Goal: Task Accomplishment & Management: Manage account settings

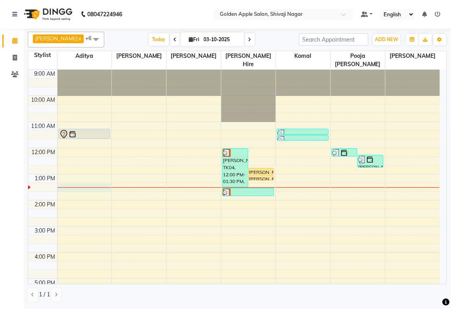
click at [68, 188] on div "9:00 AM 10:00 AM 11:00 AM 12:00 PM 1:00 PM 2:00 PM 3:00 PM 4:00 PM 5:00 PM 6:00…" at bounding box center [233, 240] width 411 height 340
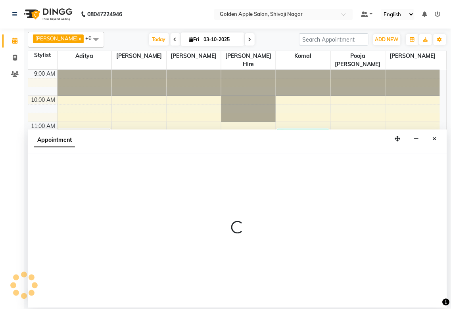
select select "54411"
select select "tentative"
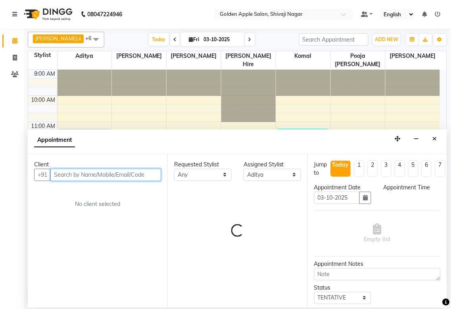
select select "795"
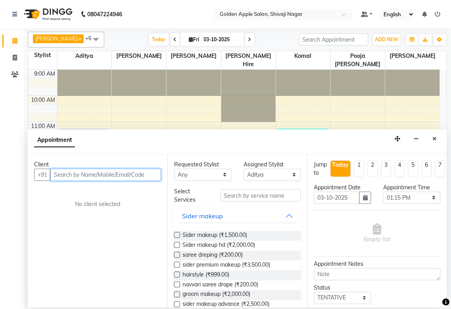
click at [69, 172] on input "text" at bounding box center [105, 175] width 111 height 12
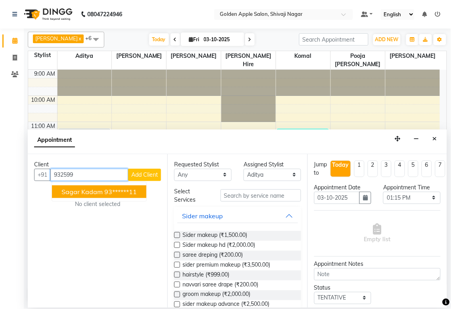
click at [64, 192] on span "sagar kadam" at bounding box center [81, 192] width 41 height 8
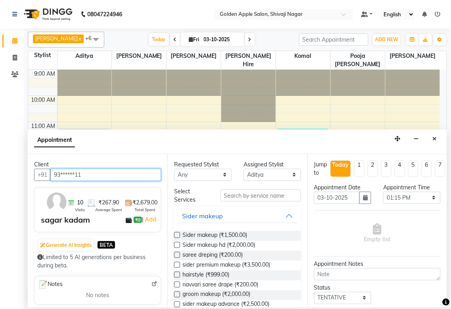
type input "93******11"
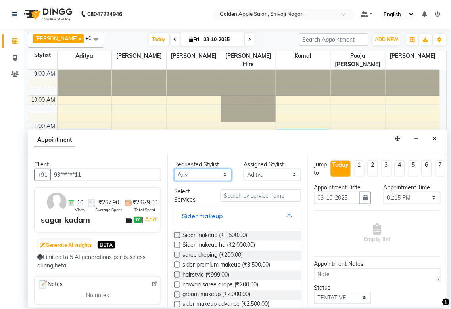
click at [197, 176] on select "Any [PERSON_NAME] ashwini [PERSON_NAME] Hire [PERSON_NAME] operator pooja [PERS…" at bounding box center [202, 175] width 57 height 12
select select "54411"
click at [174, 169] on select "Any [PERSON_NAME] ashwini [PERSON_NAME] Hire [PERSON_NAME] operator pooja [PERS…" at bounding box center [202, 175] width 57 height 12
click at [225, 197] on input "text" at bounding box center [260, 195] width 80 height 12
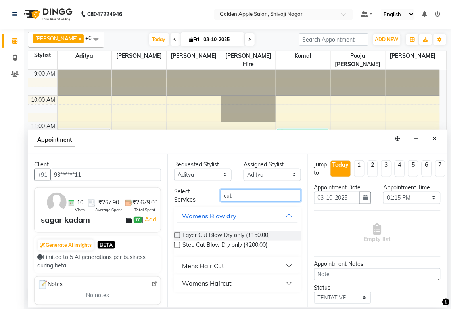
type input "cut"
click at [203, 265] on div "Mens Hair Cut" at bounding box center [203, 266] width 42 height 10
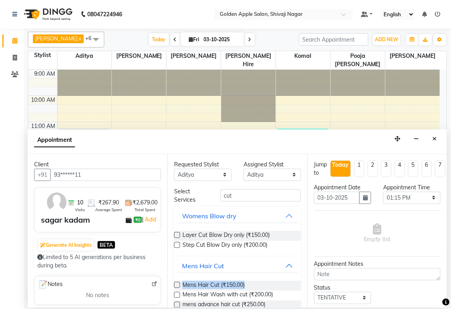
drag, startPoint x: 175, startPoint y: 290, endPoint x: 171, endPoint y: 297, distance: 8.7
click at [171, 297] on div "Requested Stylist Any [PERSON_NAME] Satarrdekar ashwini [PERSON_NAME] Hire [PER…" at bounding box center [236, 231] width 139 height 154
click at [178, 285] on label at bounding box center [177, 285] width 6 height 6
click at [178, 285] on input "checkbox" at bounding box center [176, 285] width 5 height 5
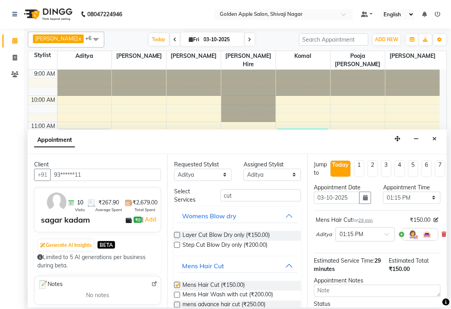
checkbox input "false"
click at [235, 197] on input "cut" at bounding box center [260, 195] width 80 height 12
type input "c"
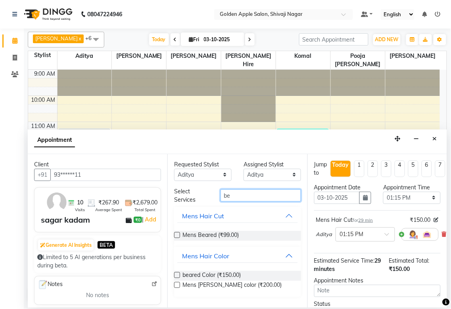
type input "be"
click at [179, 232] on label at bounding box center [177, 235] width 6 height 6
click at [179, 233] on input "checkbox" at bounding box center [176, 235] width 5 height 5
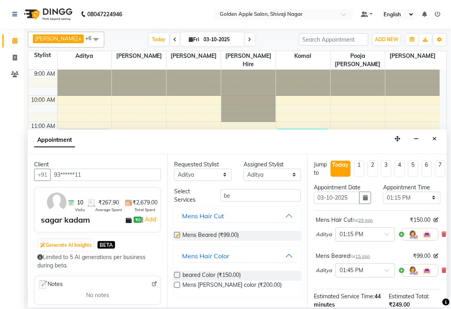
checkbox input "false"
click at [238, 195] on input "be" at bounding box center [260, 195] width 80 height 12
type input "b"
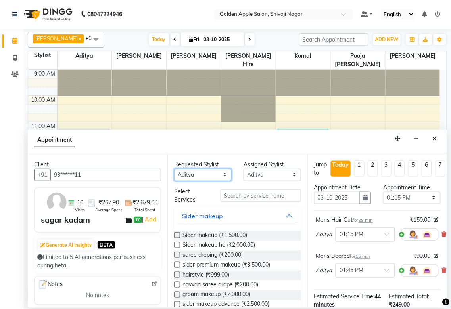
click at [200, 172] on select "Any [PERSON_NAME] ashwini [PERSON_NAME] Hire [PERSON_NAME] operator pooja [PERS…" at bounding box center [202, 175] width 57 height 12
select select "89680"
click at [174, 169] on select "Any [PERSON_NAME] ashwini [PERSON_NAME] Hire [PERSON_NAME] operator pooja [PERS…" at bounding box center [202, 175] width 57 height 12
select select "89680"
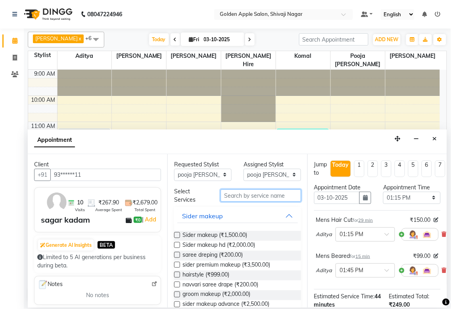
click at [227, 193] on input "text" at bounding box center [260, 195] width 80 height 12
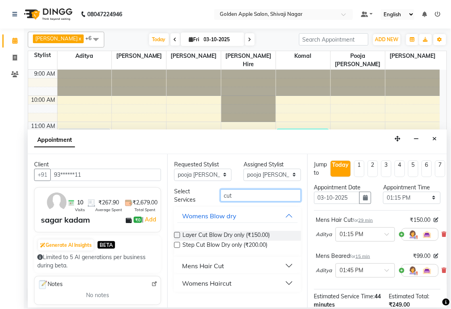
type input "cut"
click at [196, 287] on div "Womens Haircut" at bounding box center [207, 284] width 50 height 10
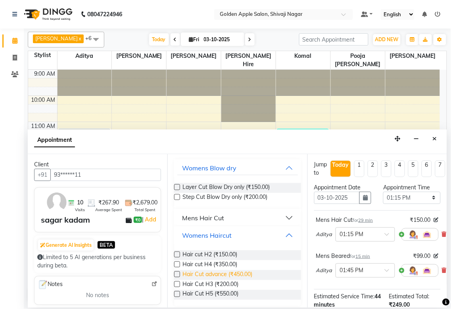
scroll to position [52, 0]
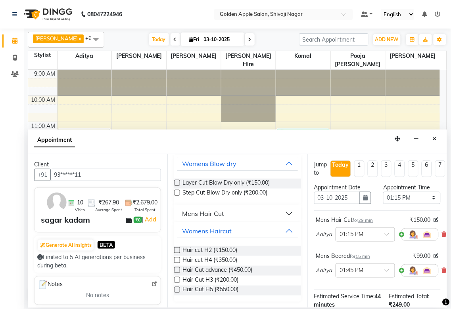
click at [176, 279] on label at bounding box center [177, 280] width 6 height 6
click at [176, 279] on input "checkbox" at bounding box center [176, 280] width 5 height 5
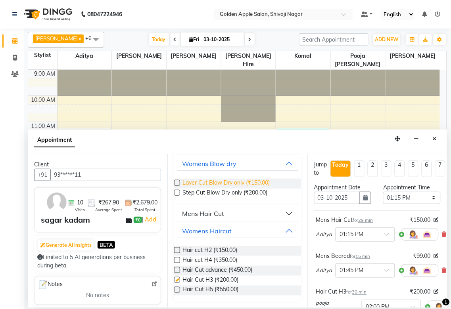
scroll to position [29, 0]
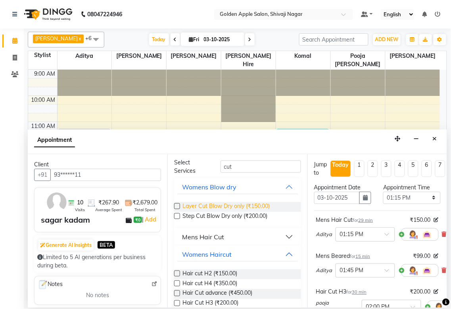
checkbox input "false"
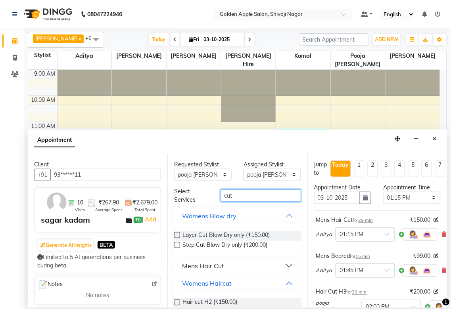
click at [252, 197] on input "cut" at bounding box center [260, 195] width 80 height 12
type input "c"
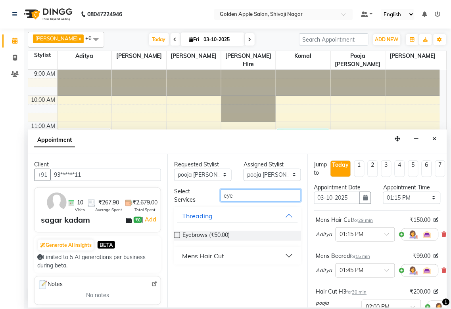
type input "eye"
click at [177, 235] on label at bounding box center [177, 235] width 6 height 6
click at [177, 235] on input "checkbox" at bounding box center [176, 235] width 5 height 5
checkbox input "false"
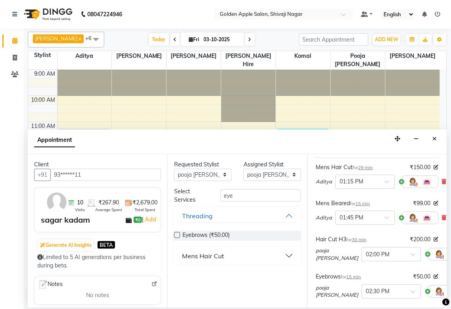
scroll to position [132, 0]
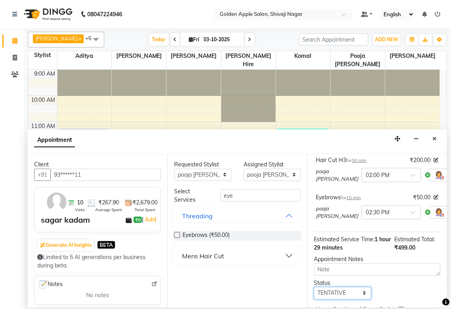
click at [333, 291] on select "Select TENTATIVE CONFIRM CHECK-IN UPCOMING" at bounding box center [342, 293] width 57 height 12
select select "confirm booking"
click at [314, 287] on select "Select TENTATIVE CONFIRM CHECK-IN UPCOMING" at bounding box center [342, 293] width 57 height 12
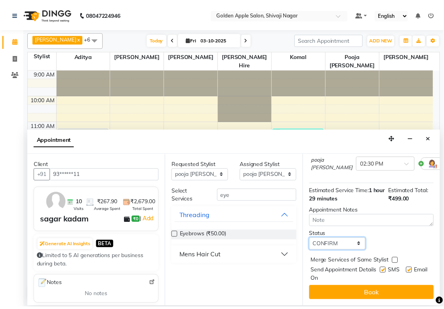
scroll to position [187, 0]
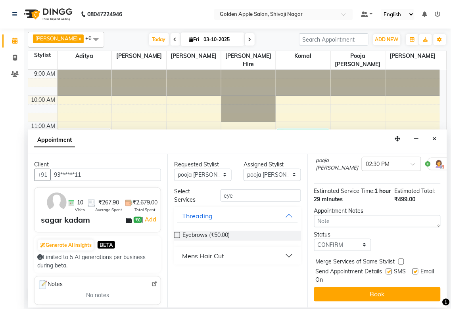
click at [386, 269] on label at bounding box center [389, 272] width 6 height 6
click at [386, 270] on input "checkbox" at bounding box center [388, 272] width 5 height 5
checkbox input "false"
click at [412, 269] on label at bounding box center [415, 272] width 6 height 6
click at [412, 270] on input "checkbox" at bounding box center [414, 272] width 5 height 5
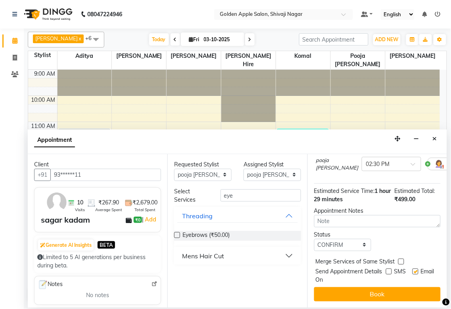
checkbox input "false"
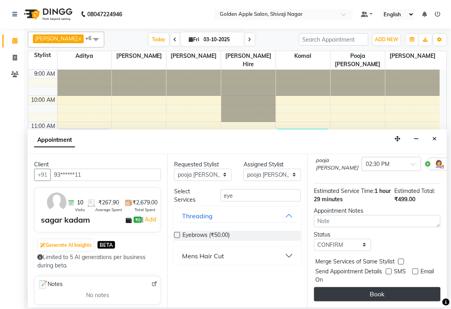
click at [369, 288] on button "Book" at bounding box center [377, 294] width 126 height 14
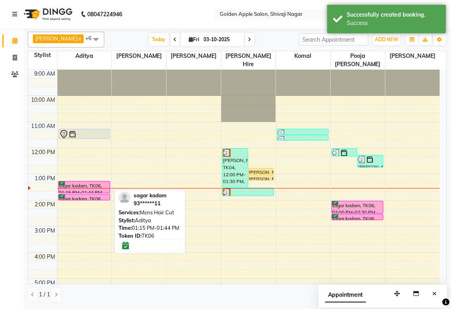
click at [93, 185] on div "sagar kadam, TK06, 01:15 PM-01:44 PM, Mens Hair Cut" at bounding box center [84, 186] width 51 height 11
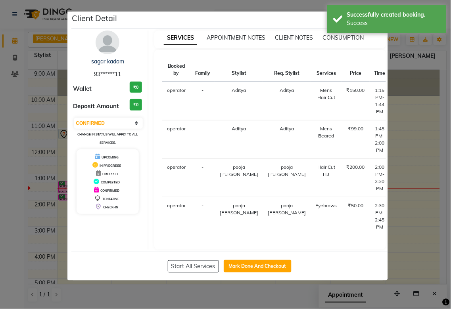
click at [420, 89] on button "START" at bounding box center [428, 93] width 16 height 10
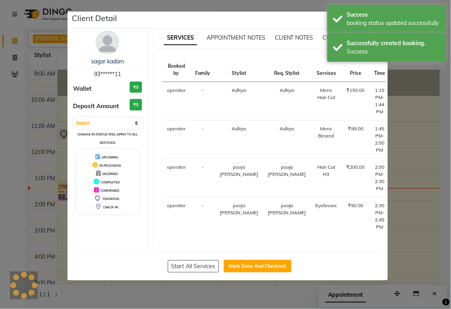
click at [431, 133] on button "START" at bounding box center [439, 131] width 16 height 10
click at [431, 168] on button "START" at bounding box center [439, 169] width 16 height 10
click at [431, 209] on button "START" at bounding box center [439, 208] width 16 height 10
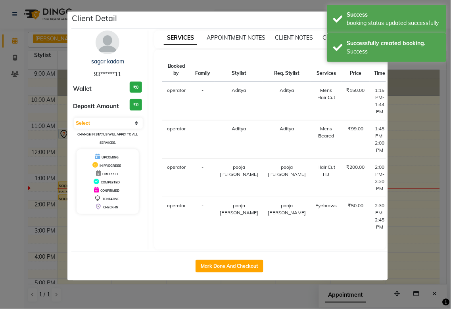
select select "1"
click at [407, 167] on ngb-modal-window "Client Detail sagar kadam 93******11 Wallet ₹0 Deposit Amount ₹0 Select IN SERV…" at bounding box center [225, 154] width 451 height 309
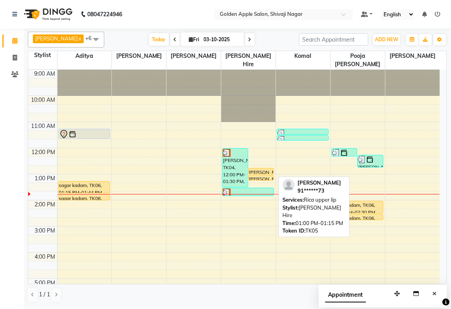
click at [262, 177] on div "[PERSON_NAME], TK05, 01:00 PM-01:15 PM, Rica upper lip" at bounding box center [260, 177] width 25 height 5
select select "1"
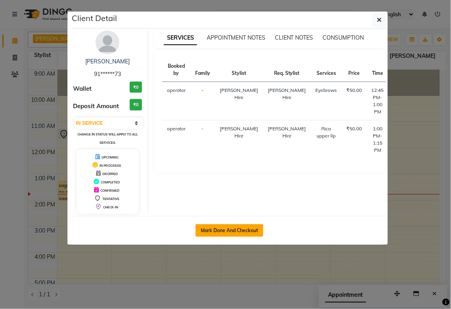
click at [249, 234] on button "Mark Done And Checkout" at bounding box center [229, 230] width 68 height 13
select select "service"
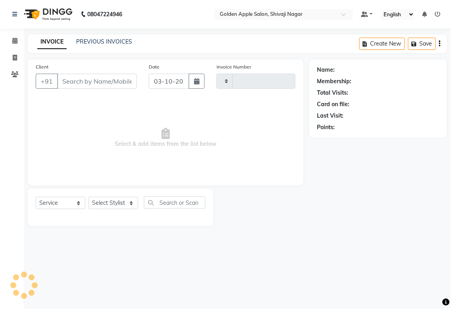
type input "2004"
select select "6072"
type input "91******73"
select select "43898"
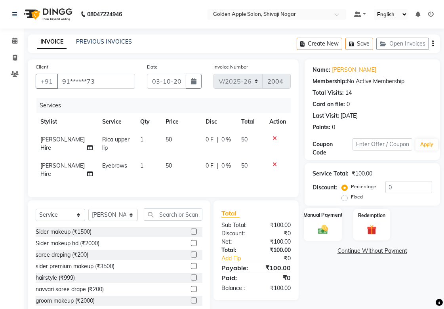
click at [315, 228] on img at bounding box center [323, 228] width 16 height 11
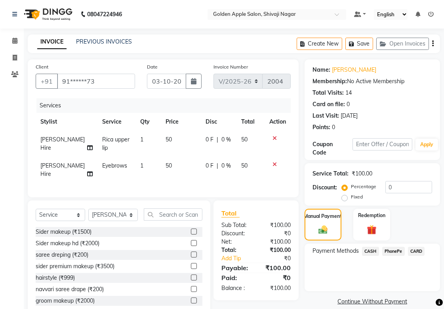
click at [392, 251] on span "PhonePe" at bounding box center [393, 251] width 23 height 9
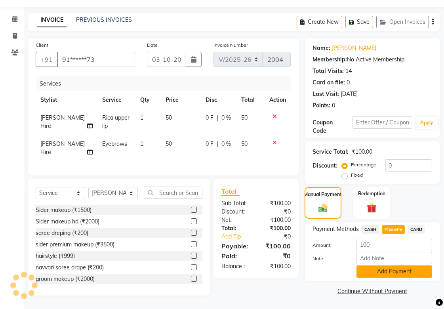
click at [390, 265] on button "Add Payment" at bounding box center [395, 271] width 76 height 12
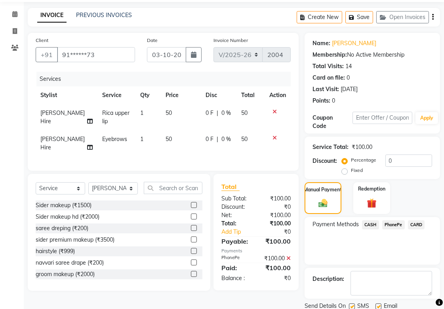
scroll to position [55, 0]
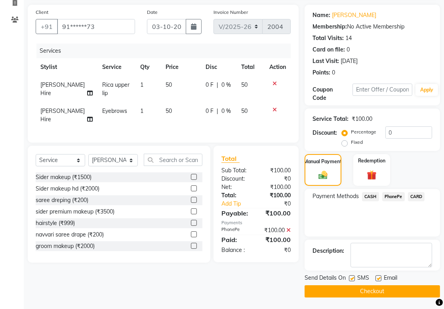
click at [348, 278] on div "Send Details On SMS Email" at bounding box center [373, 279] width 136 height 10
click at [351, 278] on label at bounding box center [352, 278] width 6 height 6
click at [351, 278] on input "checkbox" at bounding box center [351, 278] width 5 height 5
checkbox input "false"
click at [376, 276] on label at bounding box center [379, 278] width 6 height 6
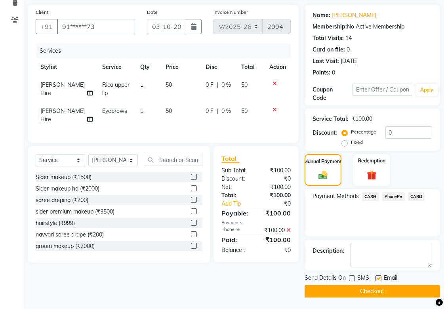
click at [376, 276] on input "checkbox" at bounding box center [378, 278] width 5 height 5
checkbox input "false"
click at [372, 292] on button "Checkout" at bounding box center [373, 291] width 136 height 12
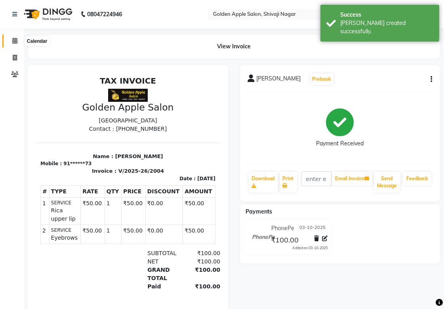
click at [19, 43] on span at bounding box center [15, 40] width 14 height 9
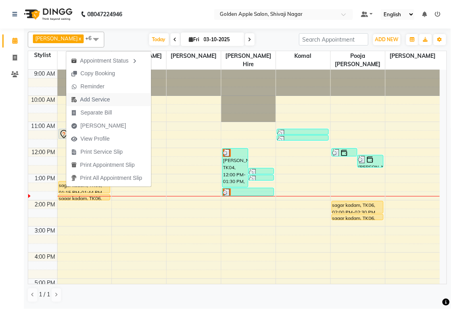
click at [90, 98] on span "Add Service" at bounding box center [95, 99] width 30 height 8
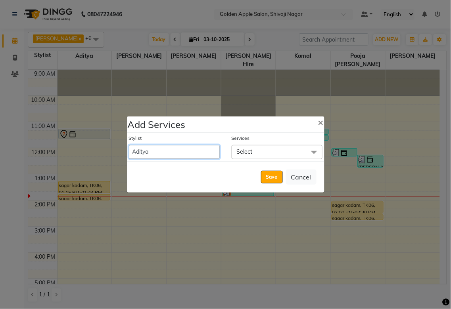
click at [168, 149] on select "[PERSON_NAME] ashwini [PERSON_NAME] [PERSON_NAME] operator pooja [PERSON_NAME] …" at bounding box center [174, 152] width 91 height 14
select select "87745"
click at [129, 145] on select "[PERSON_NAME] ashwini [PERSON_NAME] [PERSON_NAME] operator pooja [PERSON_NAME] …" at bounding box center [174, 152] width 91 height 14
select select "825"
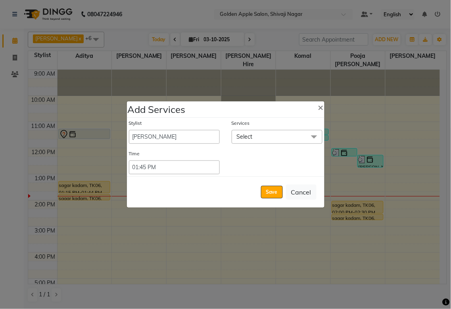
click at [262, 137] on span "Select" at bounding box center [276, 137] width 91 height 14
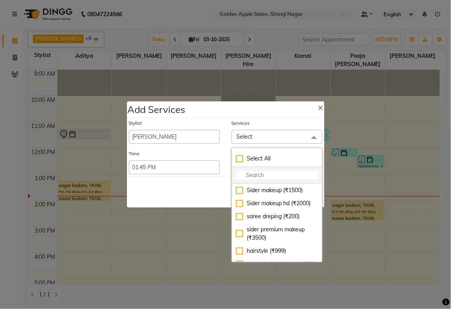
click at [257, 169] on li at bounding box center [277, 175] width 90 height 17
click at [253, 179] on input "multiselect-search" at bounding box center [277, 175] width 82 height 8
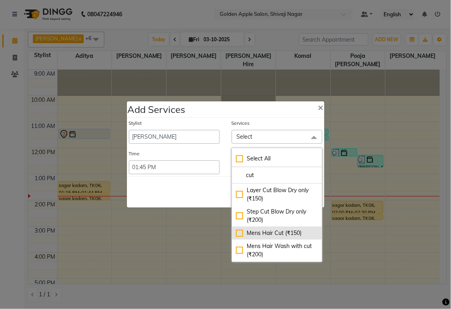
type input "cut"
click at [237, 232] on div "Mens Hair Cut (₹150)" at bounding box center [277, 233] width 82 height 8
checkbox input "true"
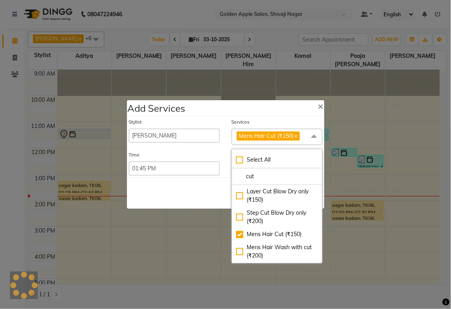
click at [262, 109] on div "Add Services ×" at bounding box center [225, 108] width 197 height 16
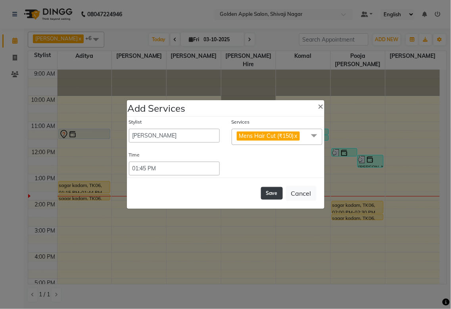
click at [266, 193] on button "Save" at bounding box center [272, 193] width 22 height 13
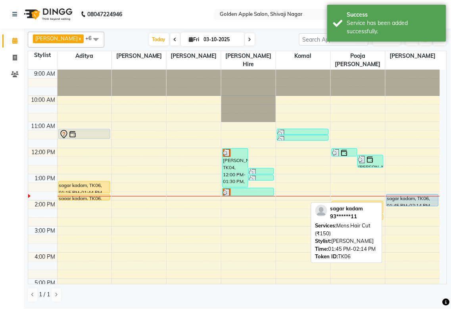
click at [392, 199] on div "sagar kadam, TK06, 01:45 PM-02:14 PM, Mens Hair Cut (₹150)" at bounding box center [412, 200] width 52 height 11
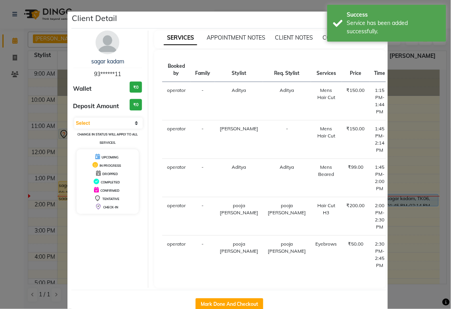
click at [427, 132] on button "START" at bounding box center [435, 131] width 16 height 10
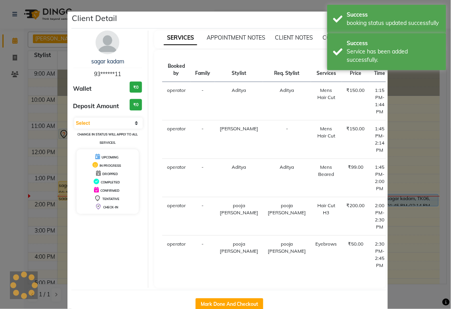
select select "1"
click at [429, 151] on ngb-modal-window "Client Detail sagar kadam 93******11 Wallet ₹0 Deposit Amount ₹0 Select IN SERV…" at bounding box center [225, 154] width 451 height 309
